Goal: Transaction & Acquisition: Obtain resource

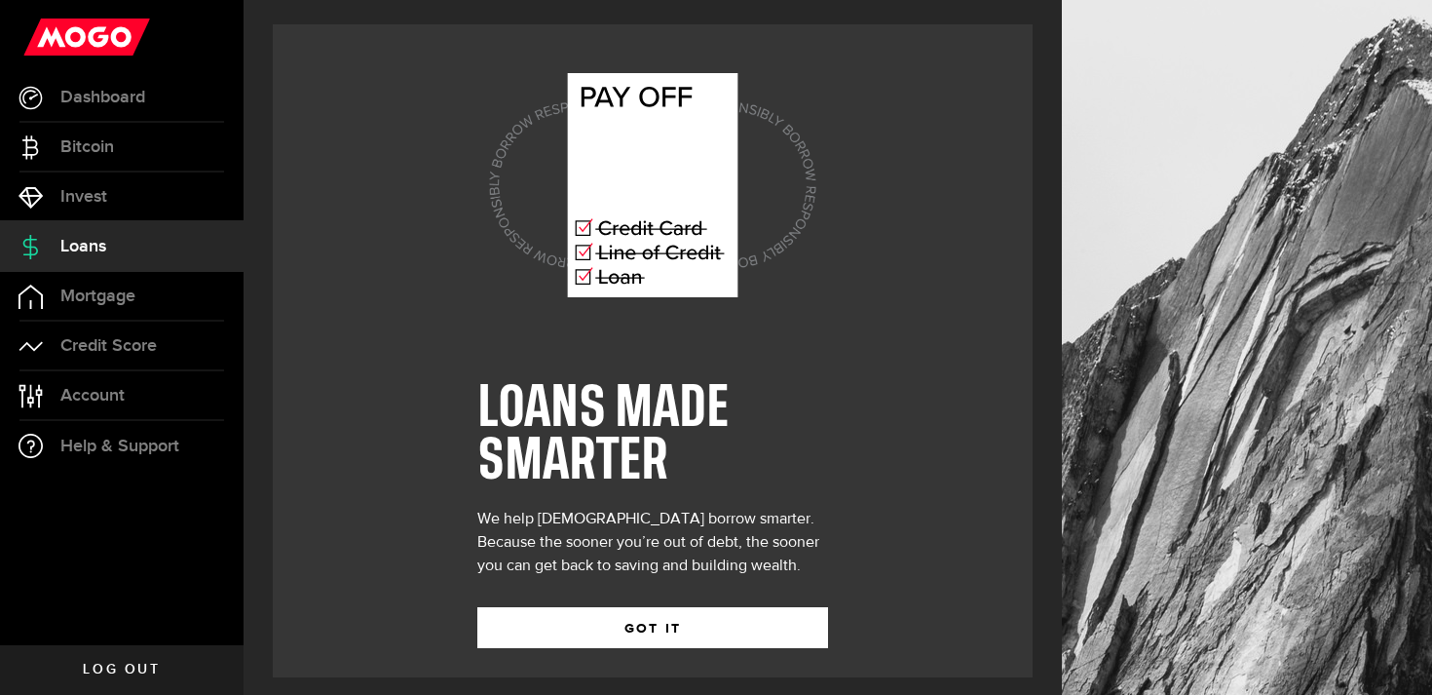
scroll to position [11, 0]
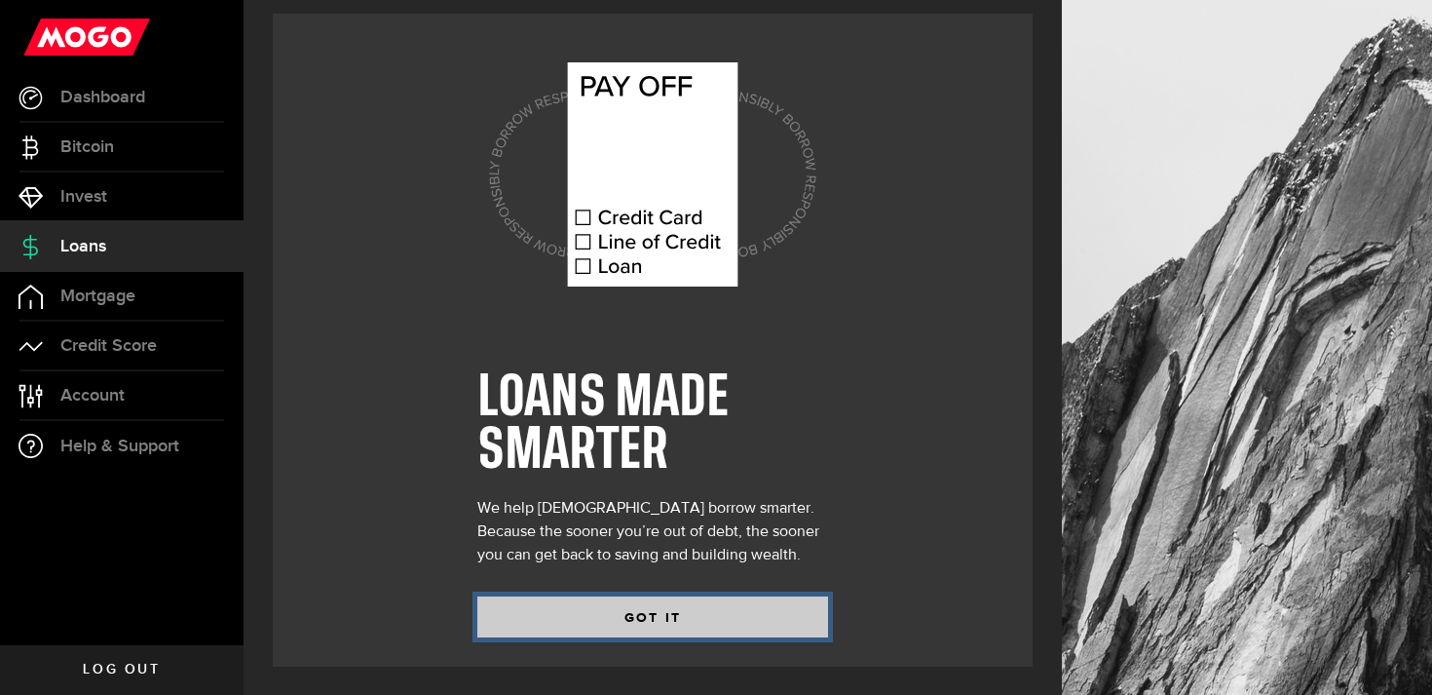
click at [591, 616] on button "GOT IT" at bounding box center [652, 616] width 351 height 41
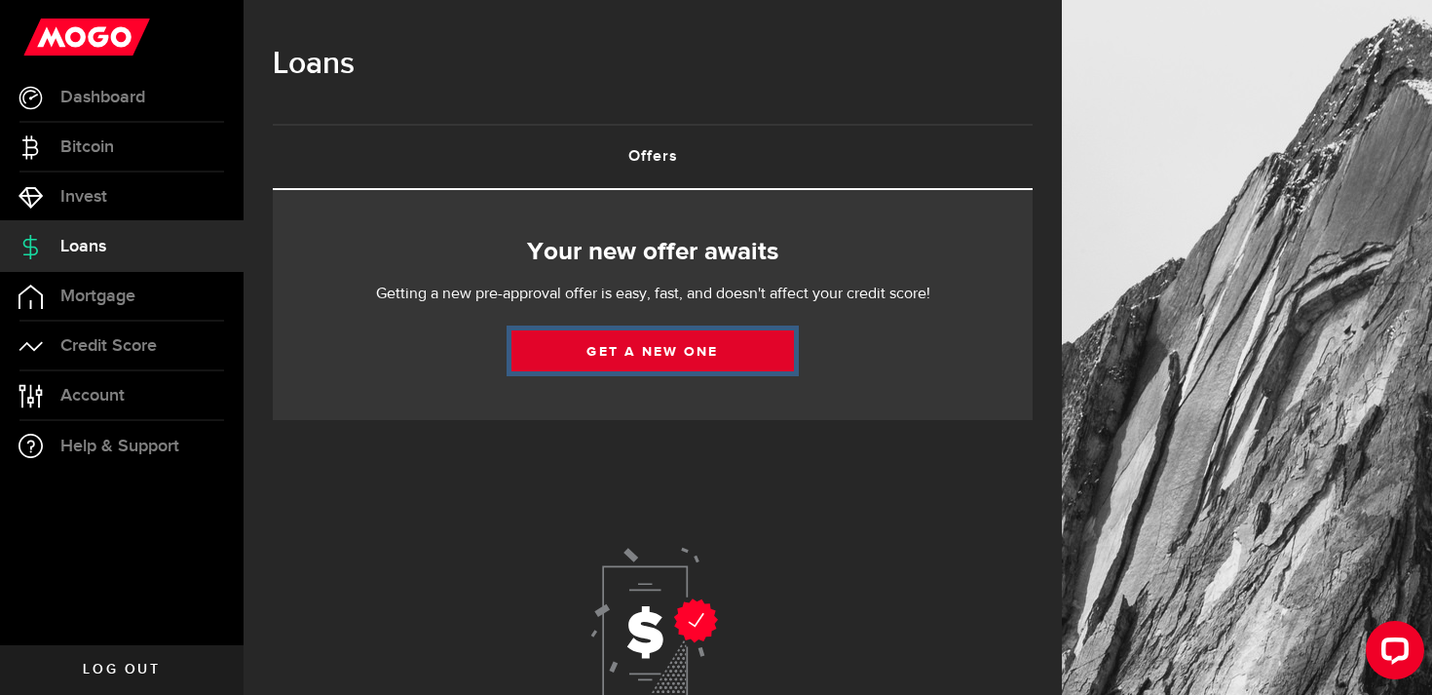
click at [652, 358] on link "Get a new one" at bounding box center [653, 350] width 283 height 41
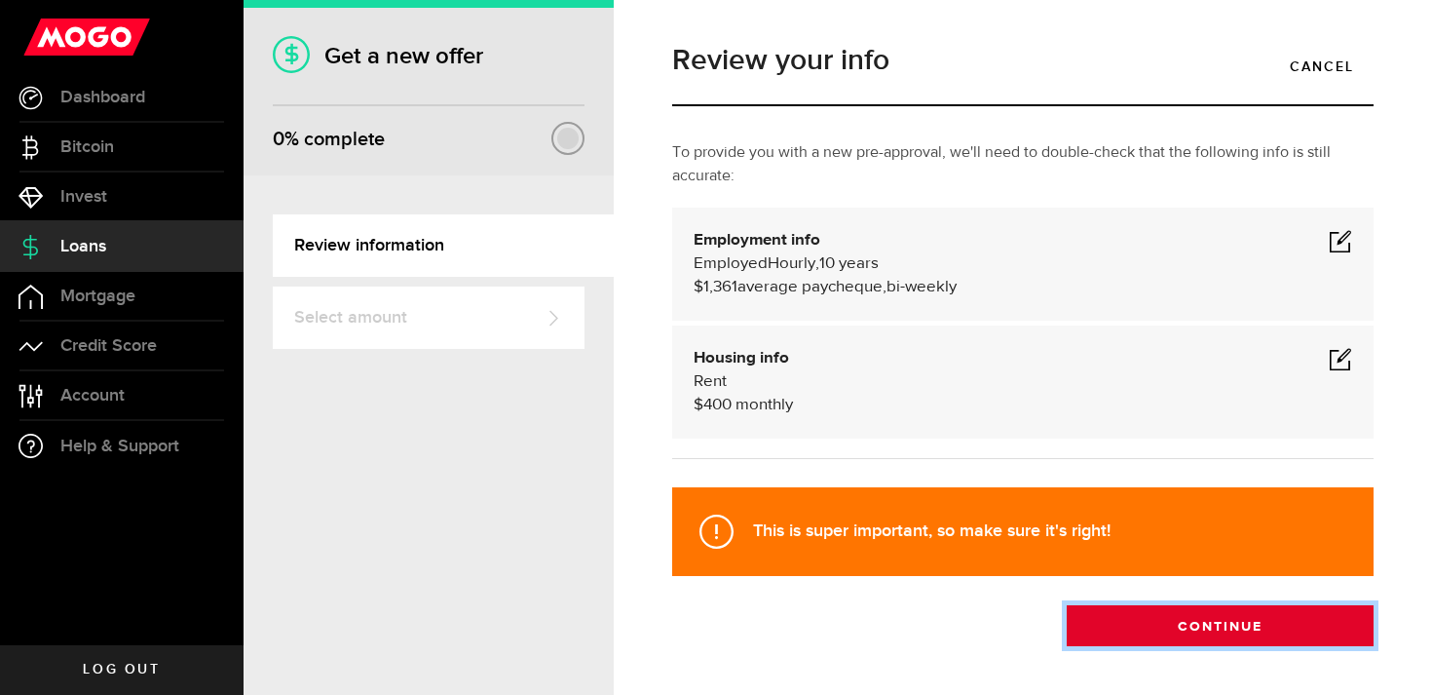
click at [1196, 633] on button "Continue" at bounding box center [1220, 625] width 307 height 41
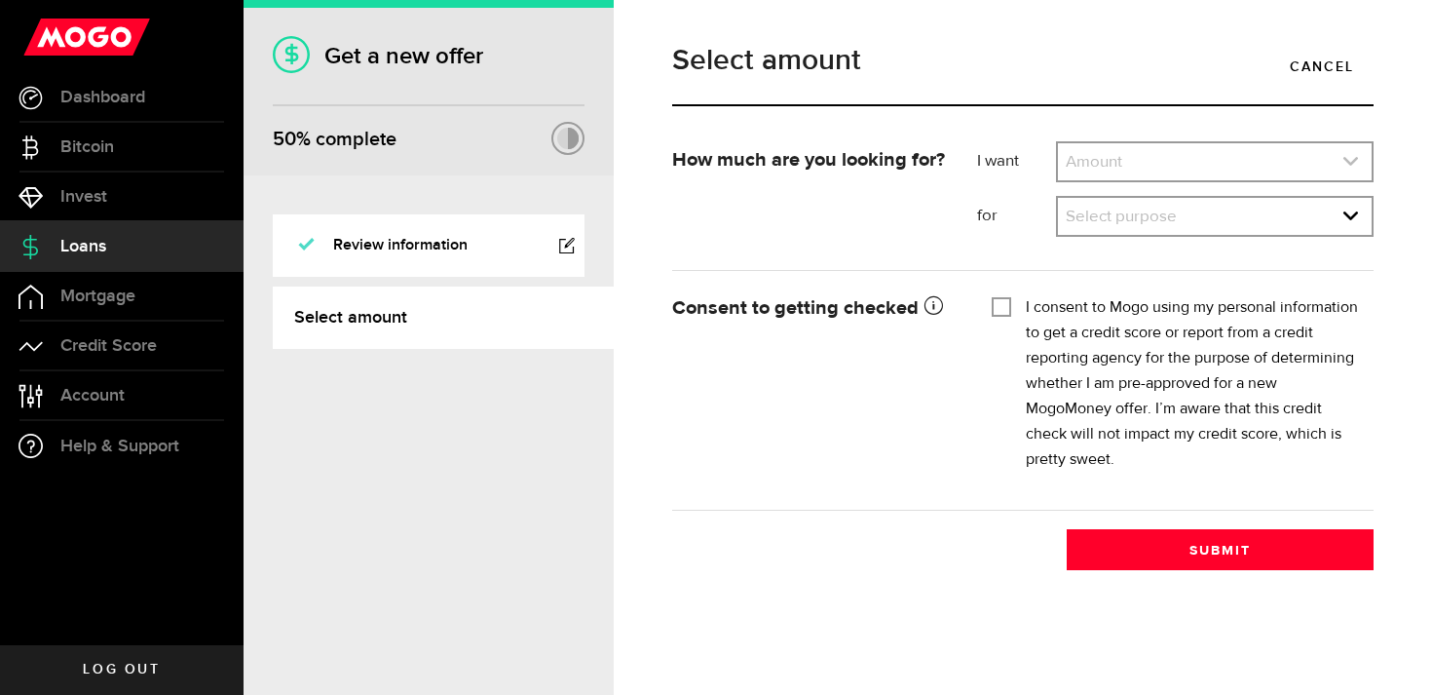
click at [1140, 166] on link "expand select" at bounding box center [1215, 161] width 314 height 37
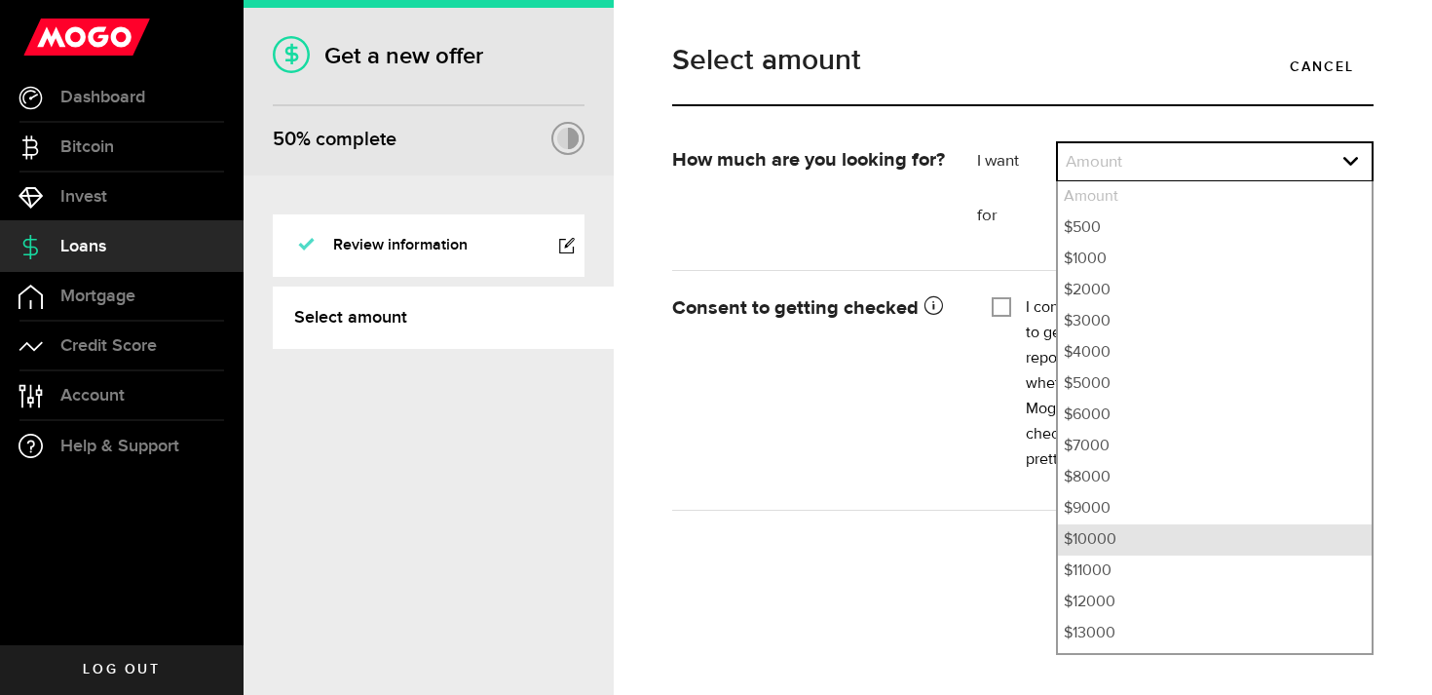
click at [1099, 536] on li "$10000" at bounding box center [1215, 539] width 314 height 31
select select "10000"
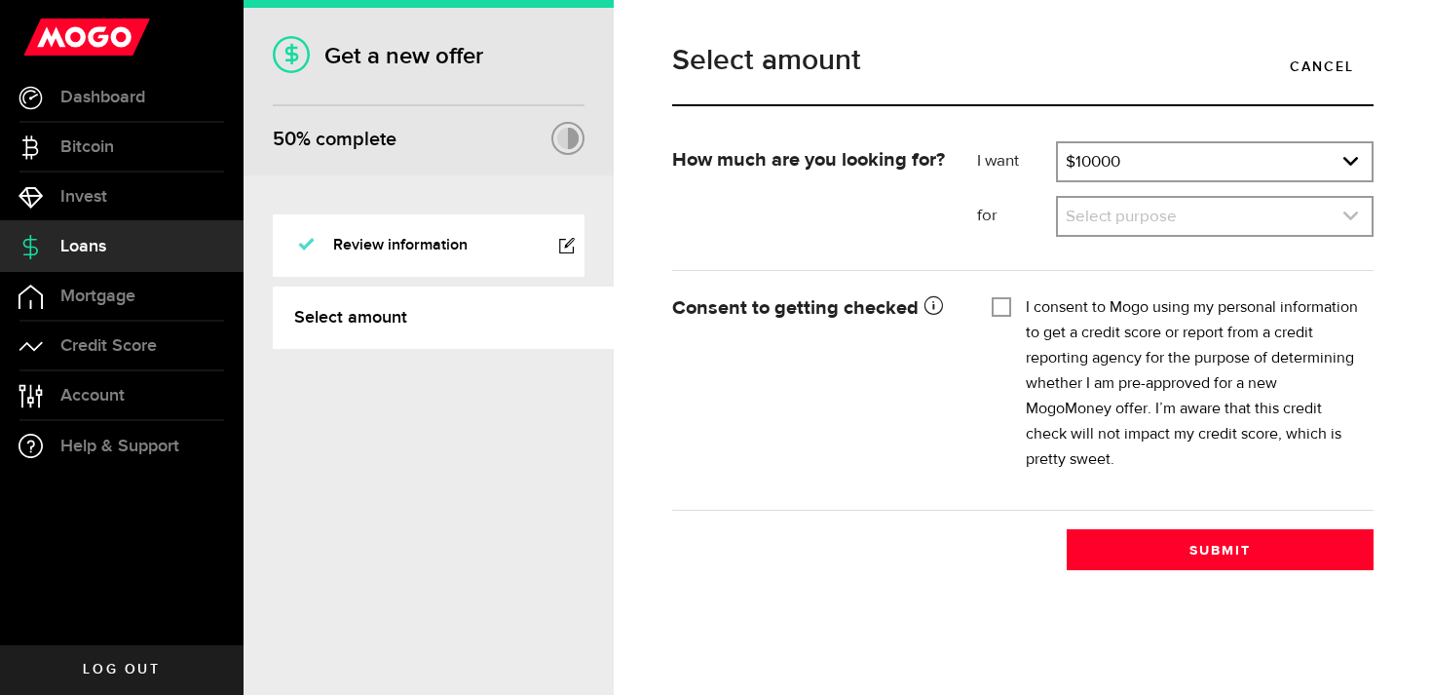
click at [1111, 221] on link "expand select" at bounding box center [1215, 216] width 314 height 37
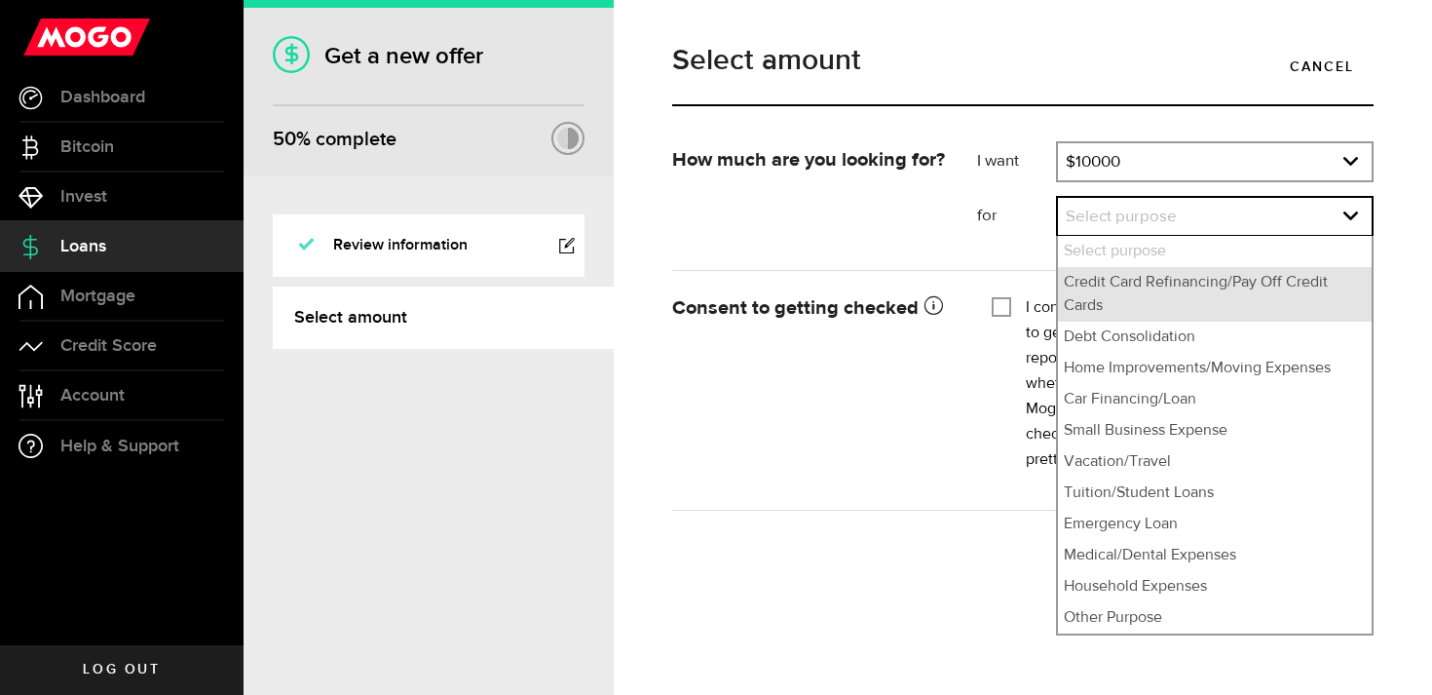
click at [1145, 298] on li "Credit Card Refinancing/Pay Off Credit Cards" at bounding box center [1215, 294] width 314 height 55
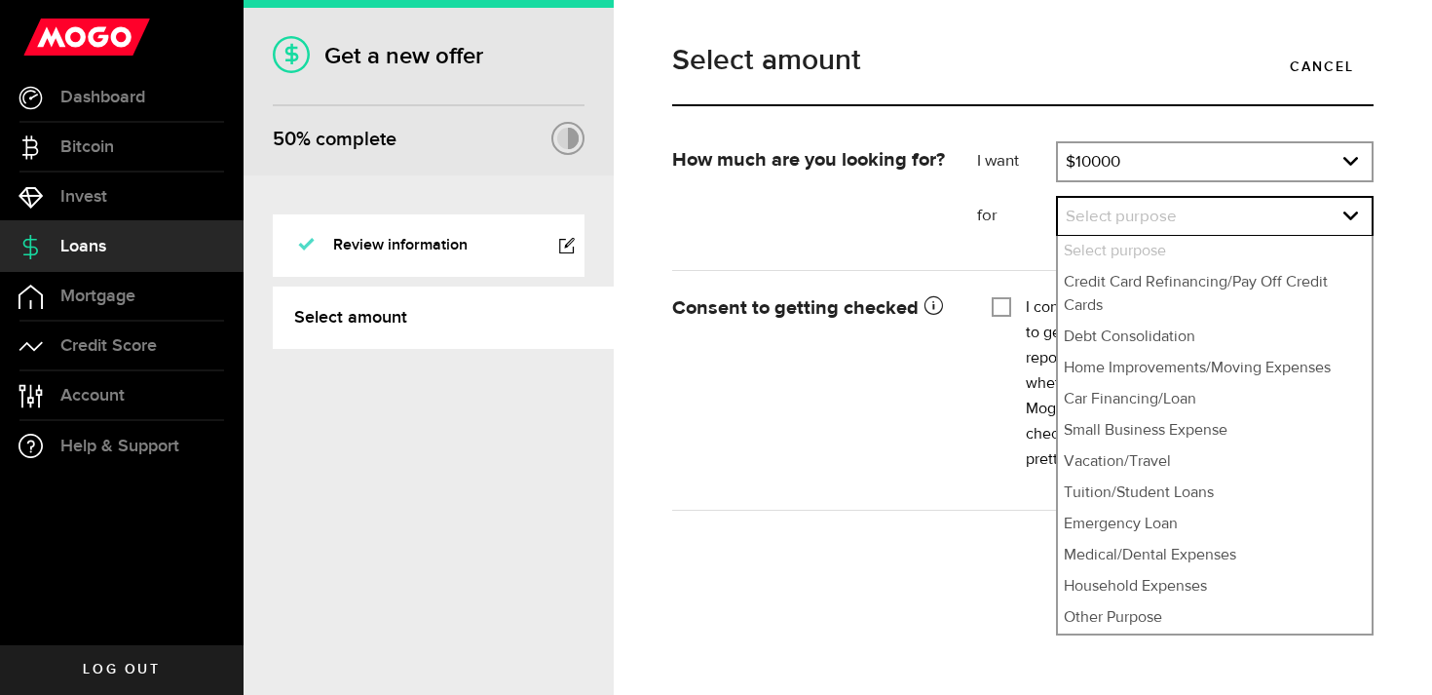
select select "Credit Card Refinancing/Pay Off Credit Cards"
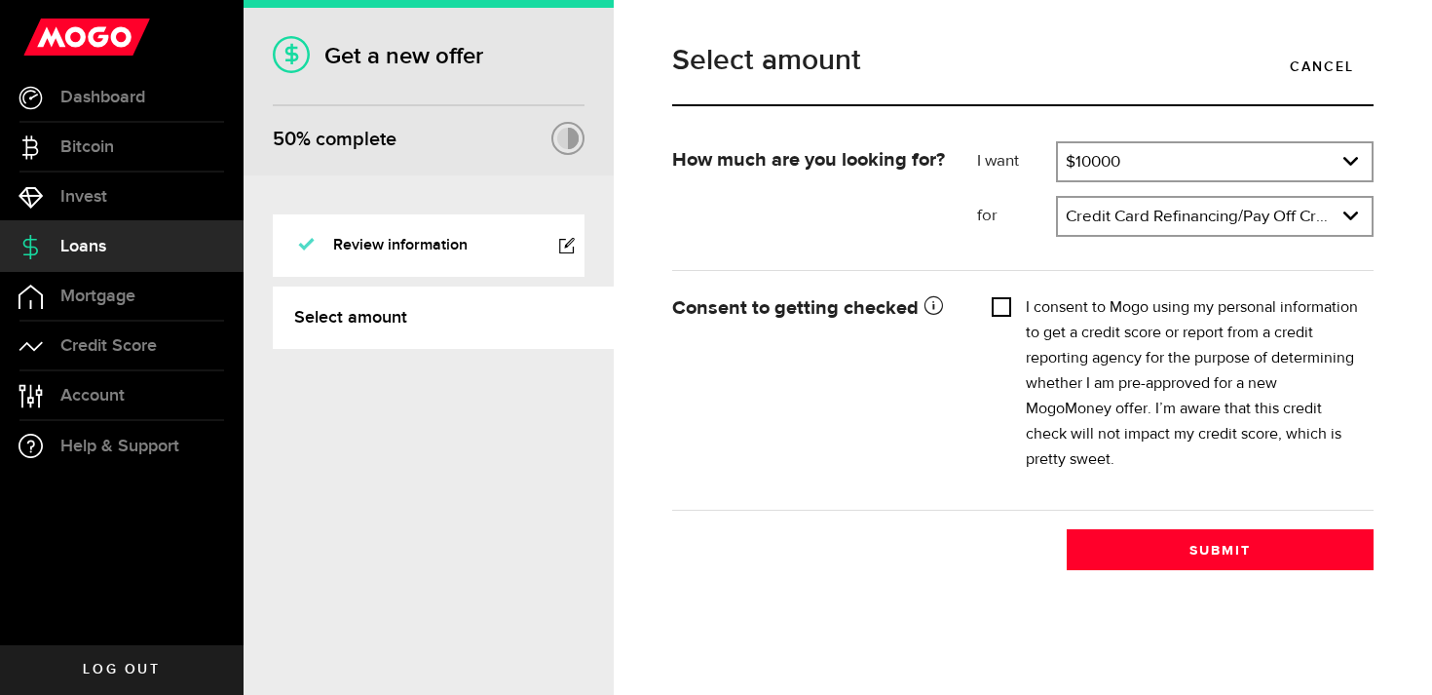
click at [999, 306] on input "I consent to Mogo using my personal information to get a credit score or report…" at bounding box center [1001, 304] width 19 height 19
checkbox input "true"
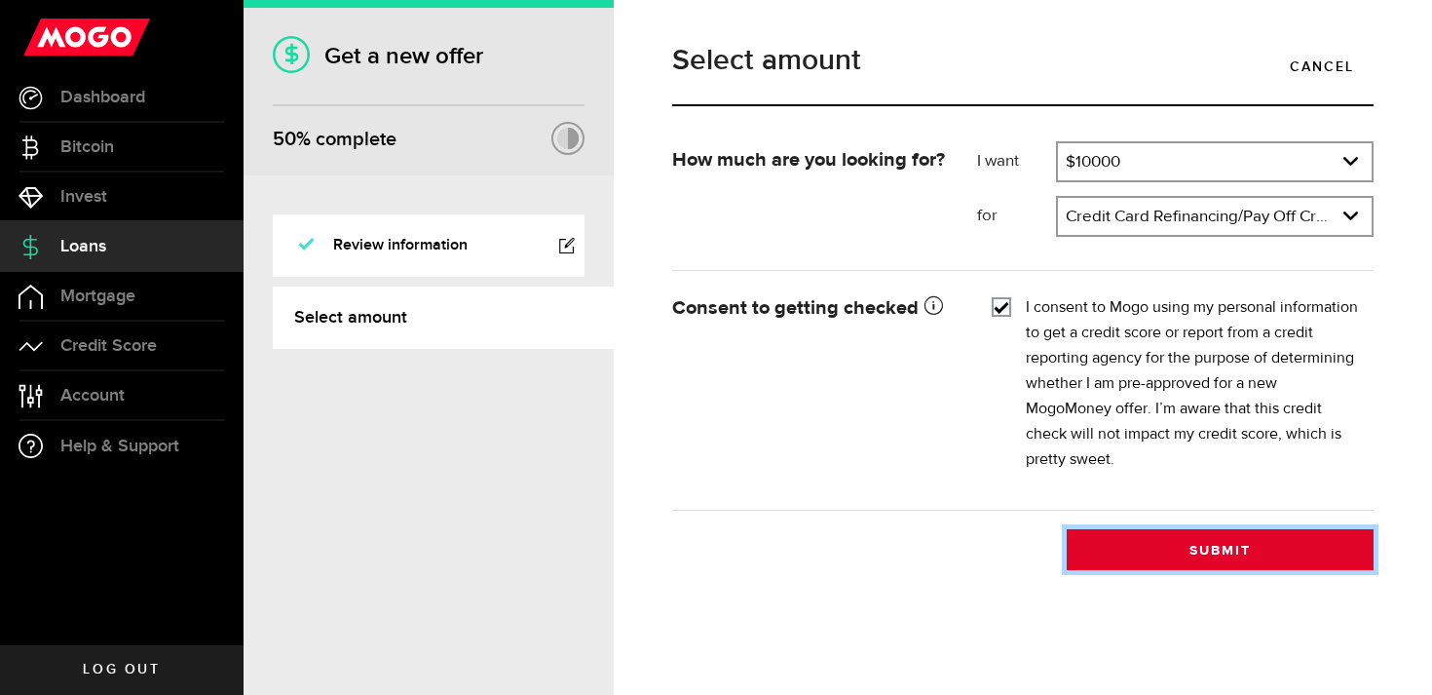
click at [1214, 552] on button "Submit" at bounding box center [1220, 549] width 307 height 41
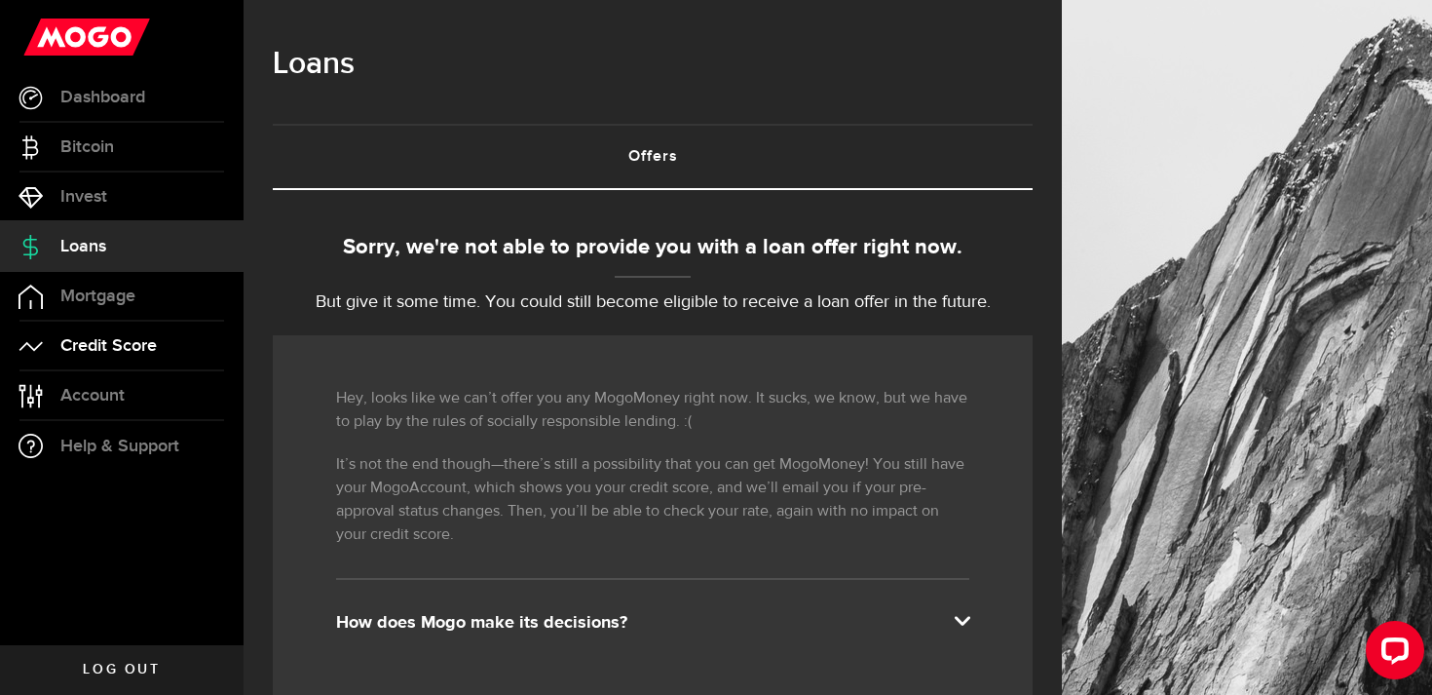
click at [113, 339] on span "Credit Score" at bounding box center [108, 346] width 96 height 18
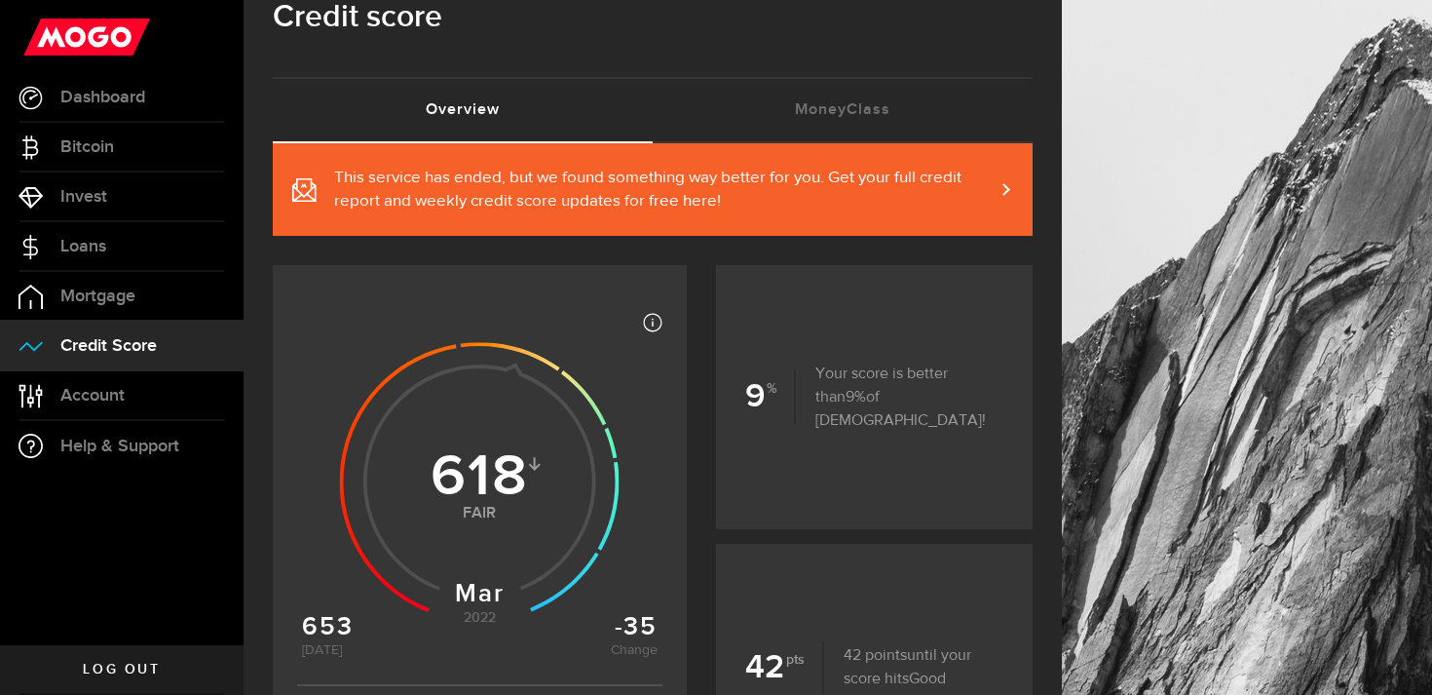
scroll to position [61, 0]
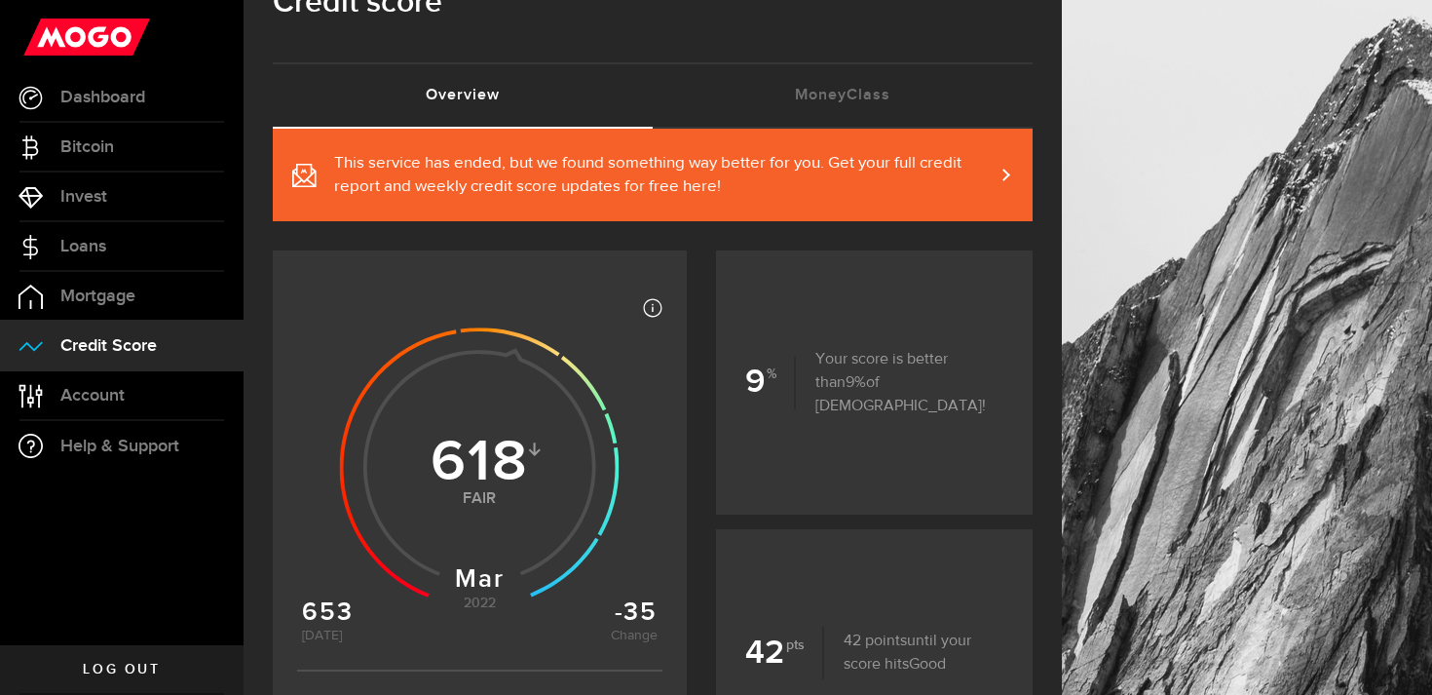
click at [999, 179] on span at bounding box center [994, 175] width 9 height 20
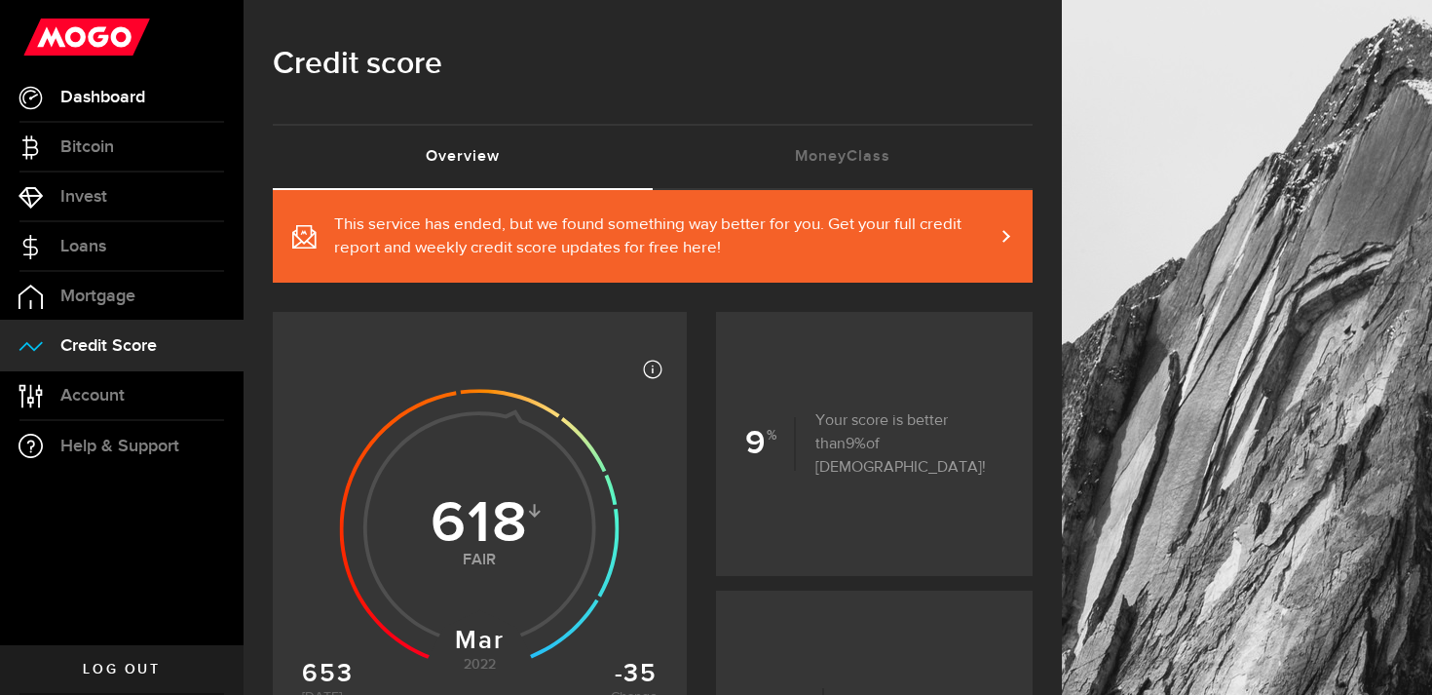
click at [116, 98] on span "Dashboard" at bounding box center [102, 98] width 85 height 18
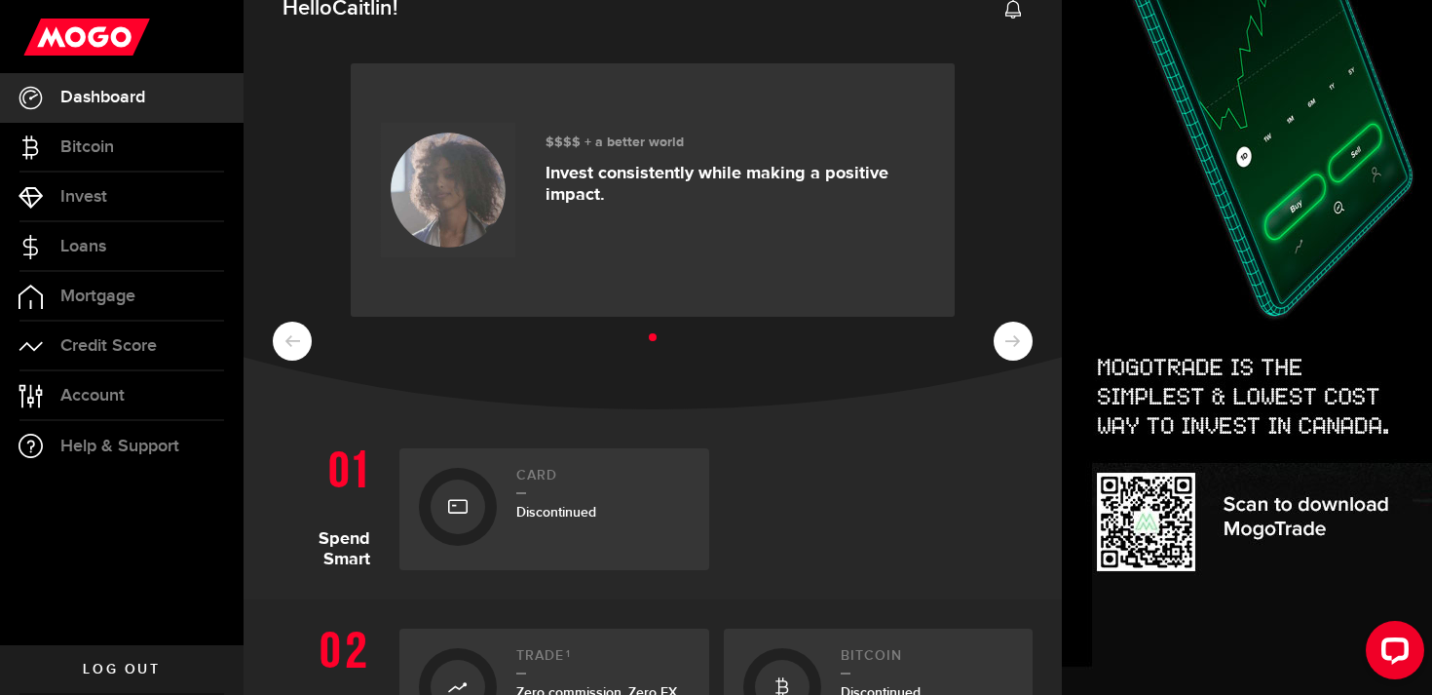
scroll to position [29, 0]
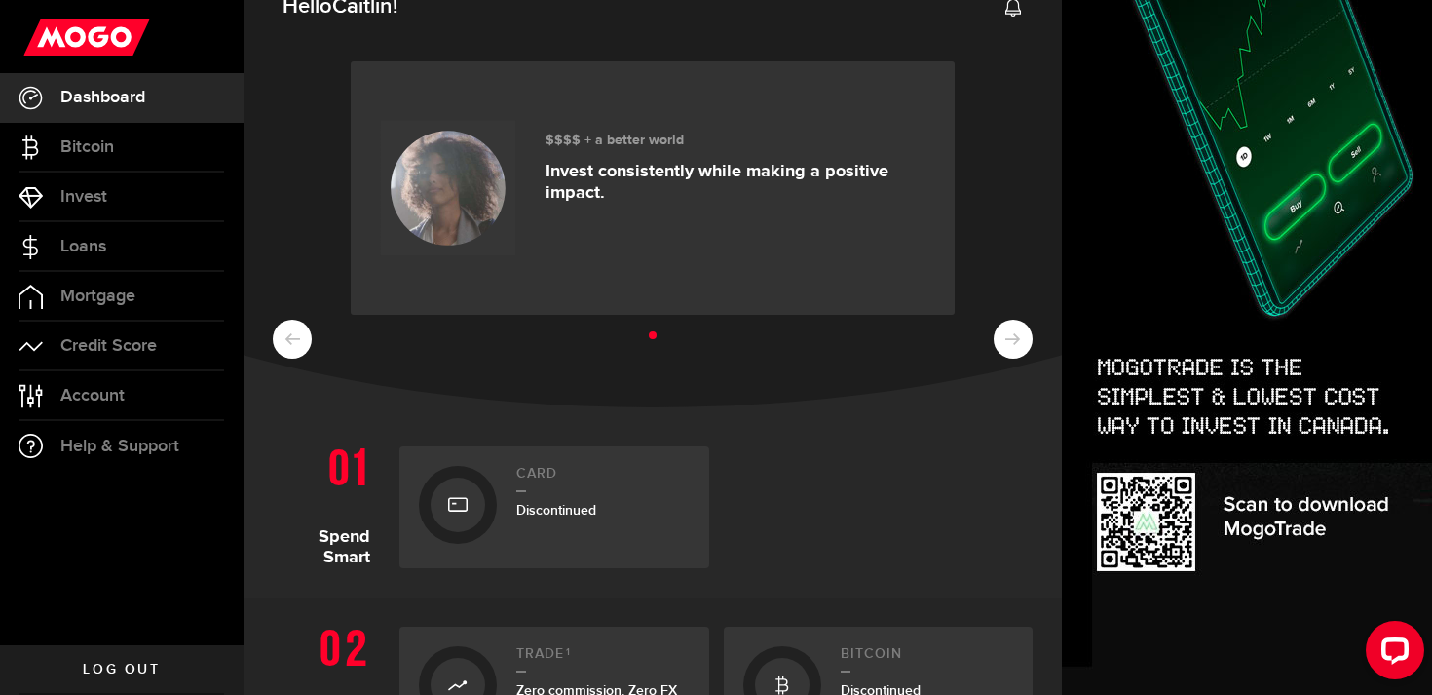
click at [526, 502] on span "Discontinued" at bounding box center [556, 510] width 80 height 17
click at [476, 498] on div at bounding box center [458, 504] width 55 height 55
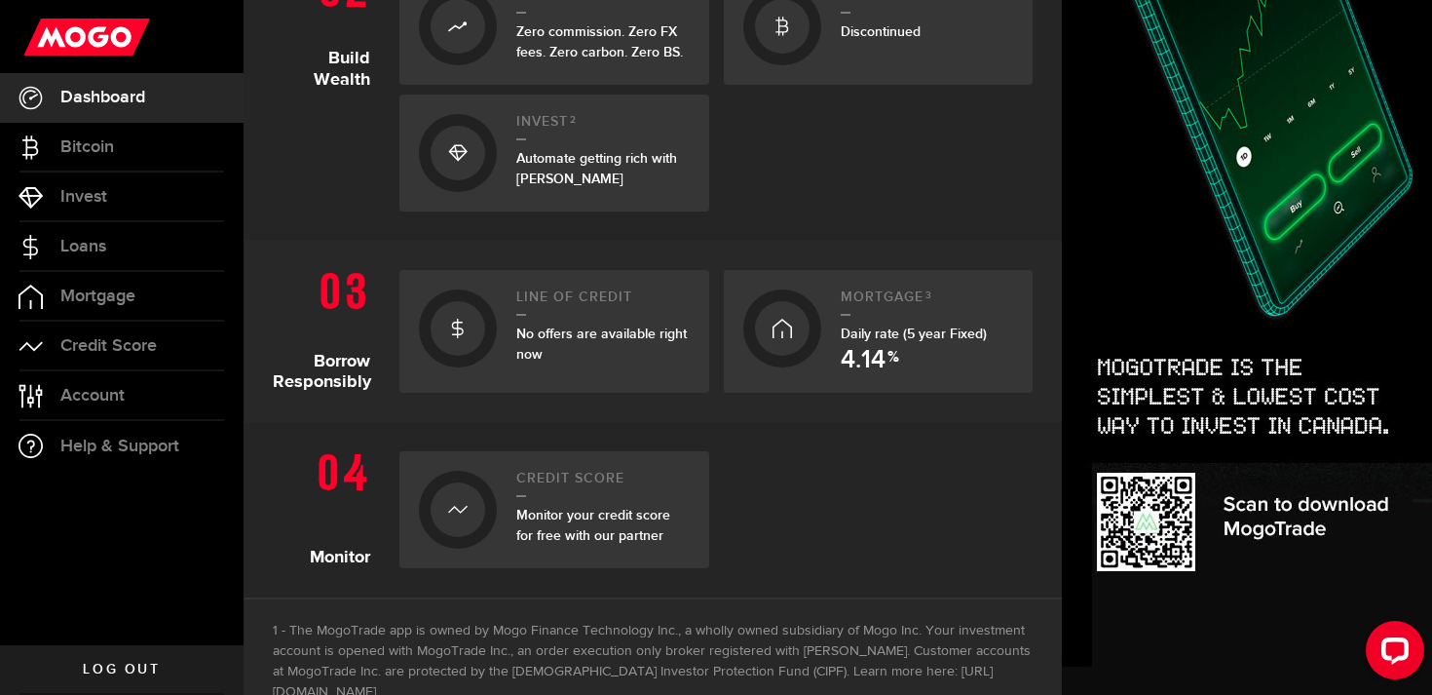
scroll to position [0, 0]
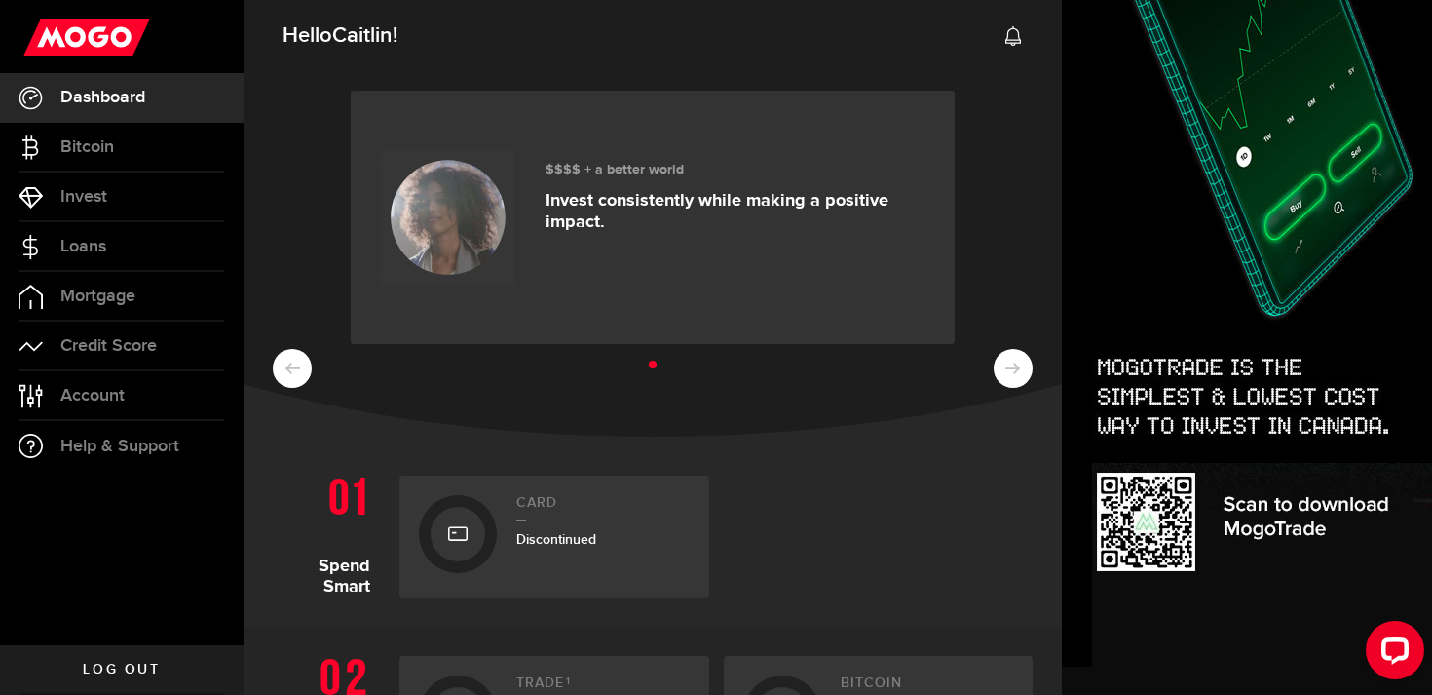
click at [130, 679] on link "Log out" at bounding box center [122, 669] width 244 height 49
